Goal: Find contact information: Find contact information

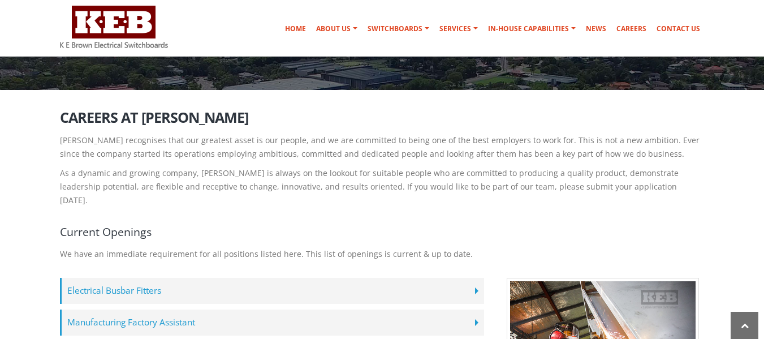
scroll to position [283, 0]
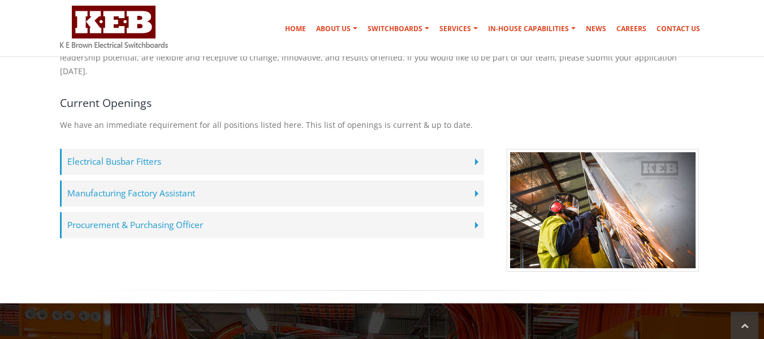
click at [174, 212] on label "Procurement & Purchasing Officer" at bounding box center [272, 225] width 424 height 26
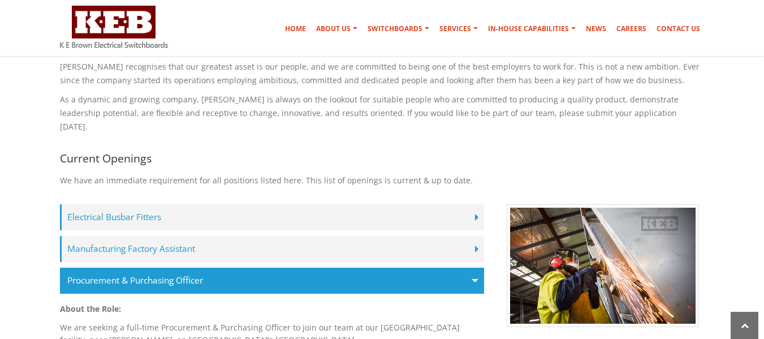
scroll to position [124, 0]
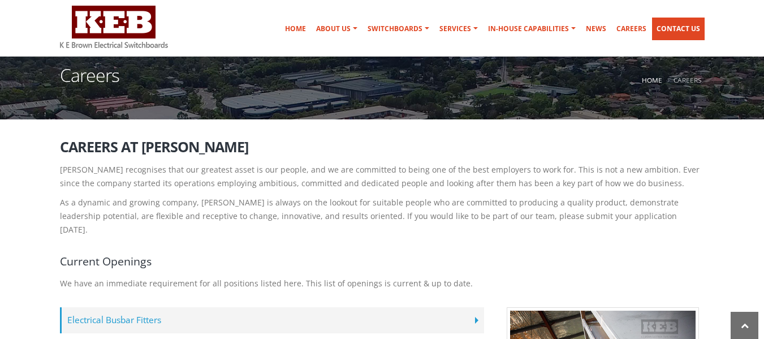
click at [682, 24] on link "Contact Us" at bounding box center [678, 29] width 53 height 23
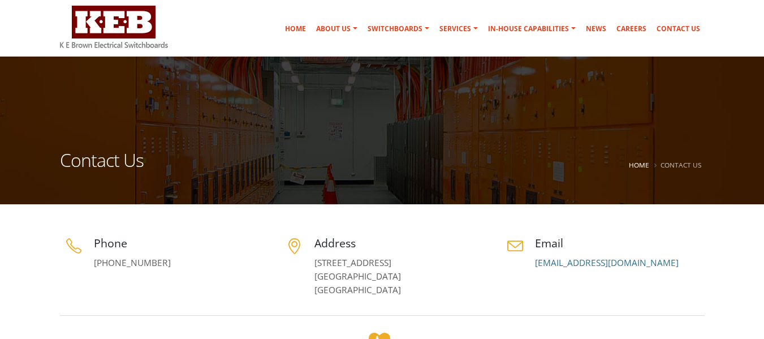
scroll to position [57, 0]
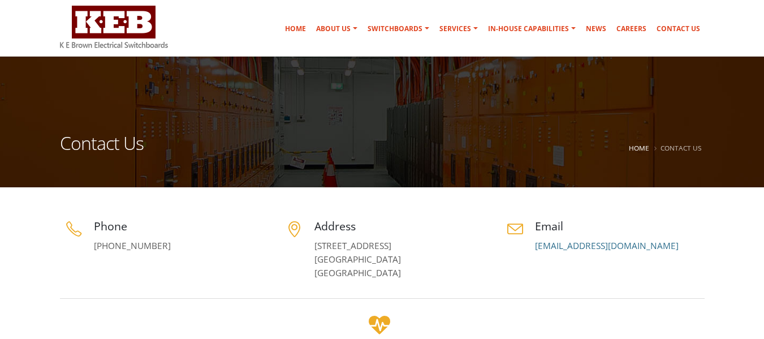
drag, startPoint x: 419, startPoint y: 259, endPoint x: 304, endPoint y: 246, distance: 116.0
click at [304, 246] on div "Address [STREET_ADDRESS]" at bounding box center [382, 249] width 204 height 62
copy link "[STREET_ADDRESS]"
